Goal: Navigation & Orientation: Find specific page/section

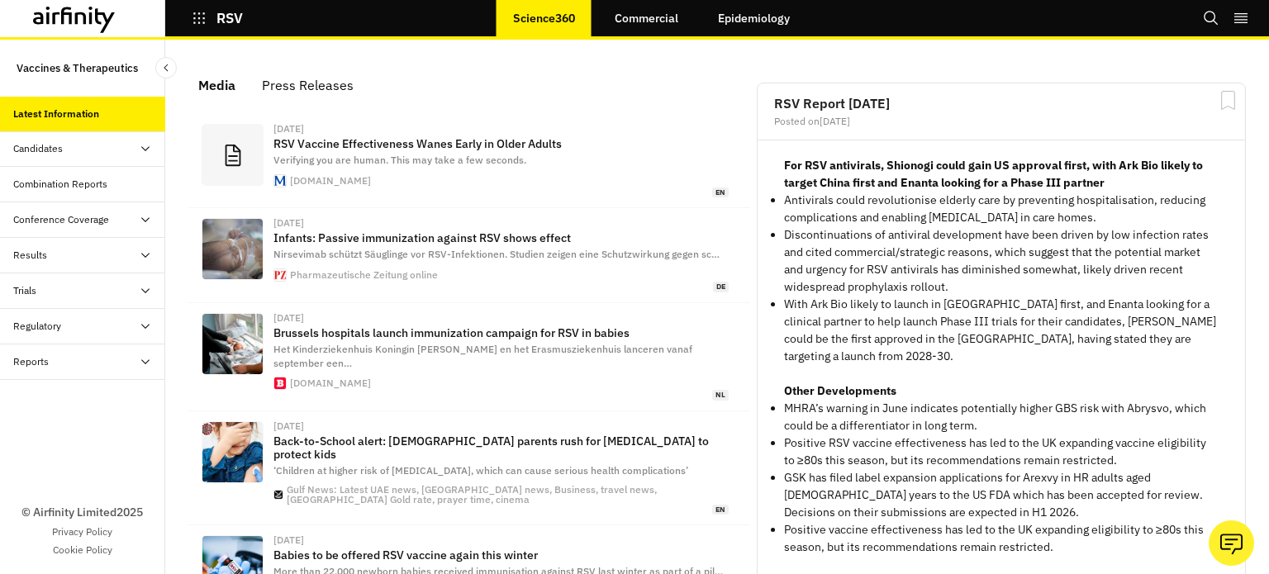
scroll to position [1040, 483]
